Goal: Check status: Check status

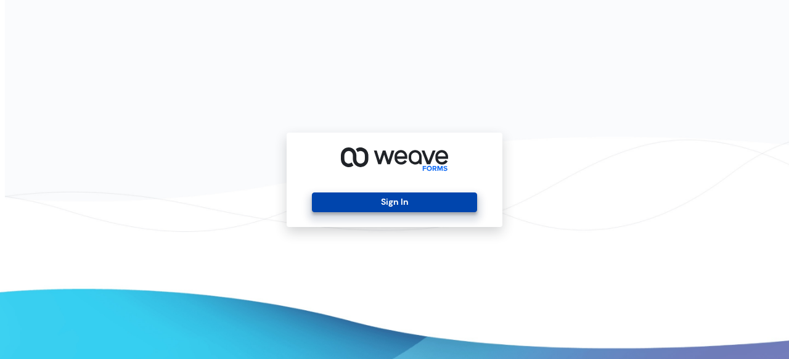
click at [401, 203] on button "Sign In" at bounding box center [394, 202] width 165 height 20
